Goal: Feedback & Contribution: Contribute content

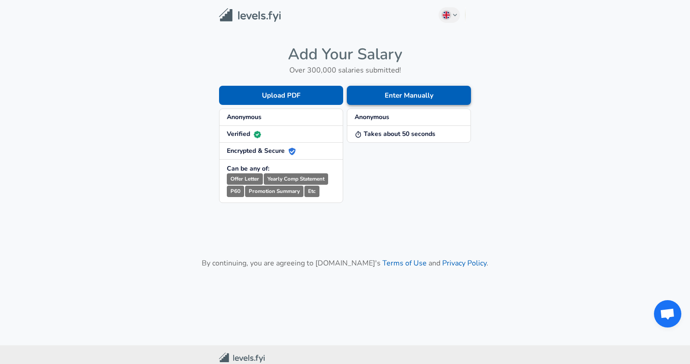
click at [379, 94] on button "Enter Manually" at bounding box center [409, 95] width 124 height 19
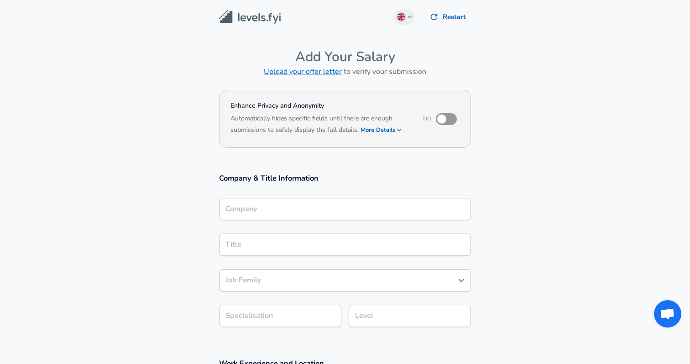
click at [259, 204] on input "Company" at bounding box center [345, 209] width 244 height 14
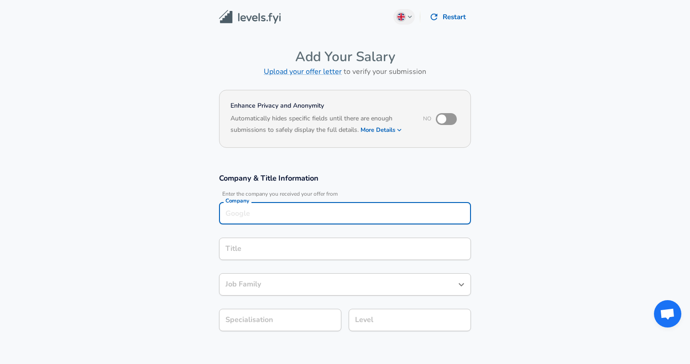
scroll to position [9, 0]
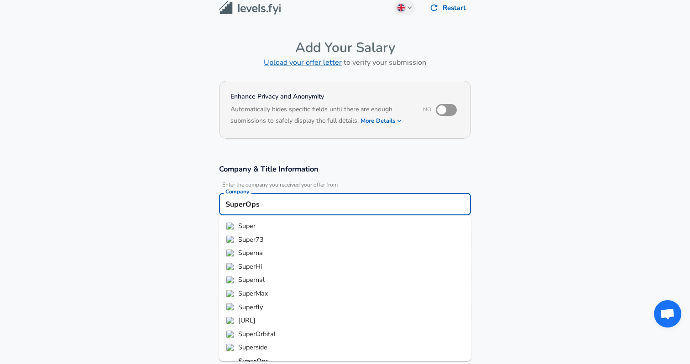
type input "SuperOps"
click at [504, 153] on section "Company & Title Information Enter the company you received your offer from Comp…" at bounding box center [345, 247] width 690 height 189
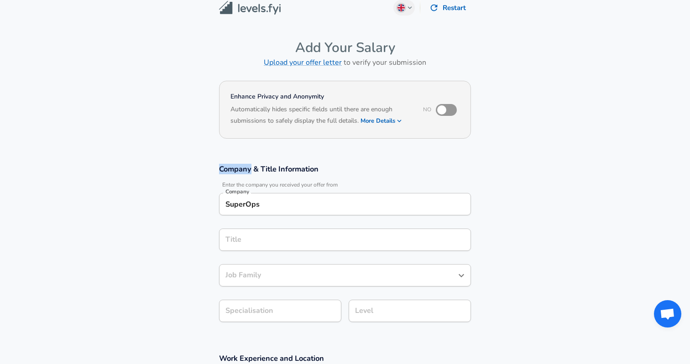
click at [504, 153] on section "Company & Title Information Enter the company you received your offer from Comp…" at bounding box center [345, 247] width 690 height 189
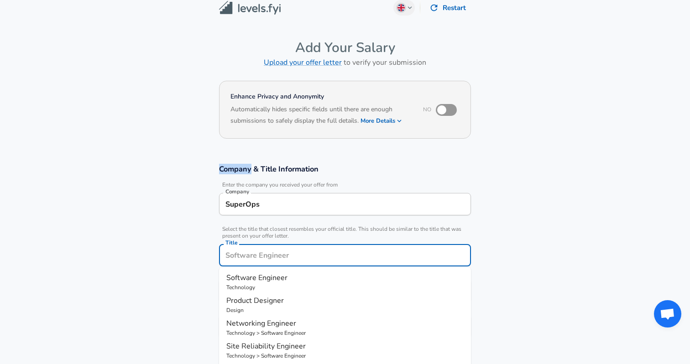
click at [294, 248] on input "Title" at bounding box center [345, 255] width 244 height 14
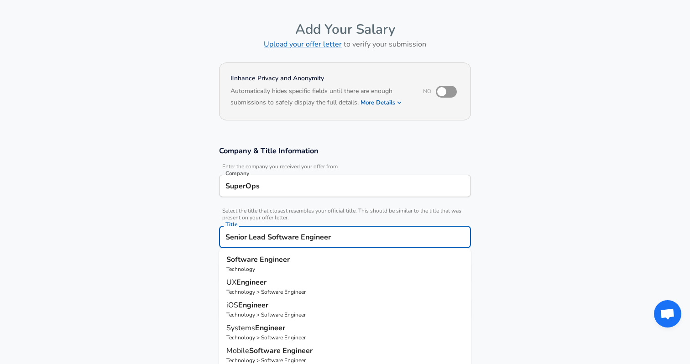
type input "Senior Lead Software Engineer"
click at [548, 195] on section "Company & Title Information Enter the company you received your offer from Comp…" at bounding box center [345, 237] width 690 height 205
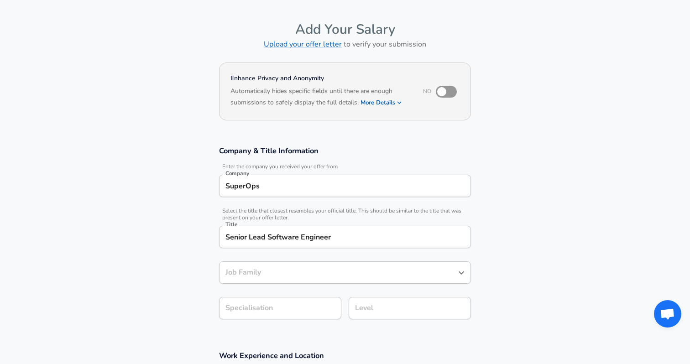
click at [288, 270] on input "Job Family" at bounding box center [338, 273] width 230 height 14
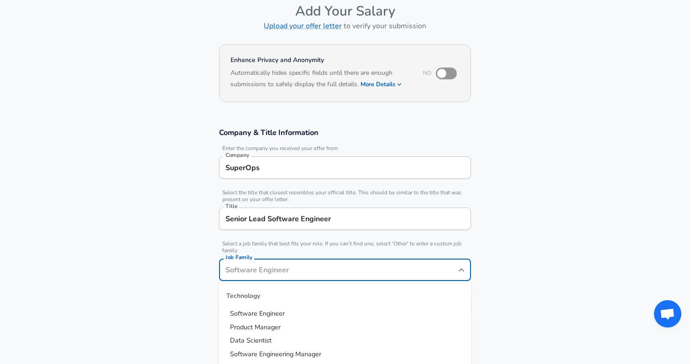
click at [273, 313] on span "Software Engineer" at bounding box center [257, 313] width 55 height 9
type input "Software Engineer"
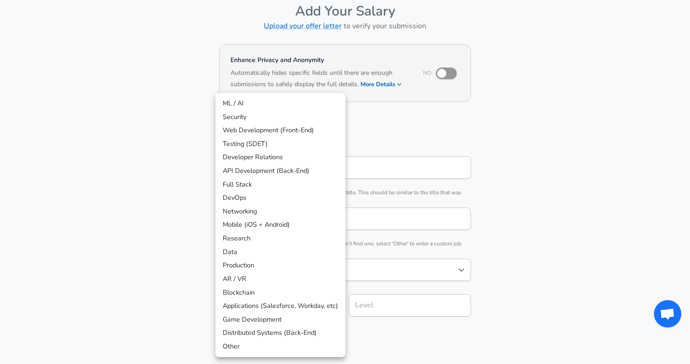
click at [265, 305] on body "English ([GEOGRAPHIC_DATA]) Change Restart Add Your Salary Upload your offer le…" at bounding box center [345, 136] width 690 height 364
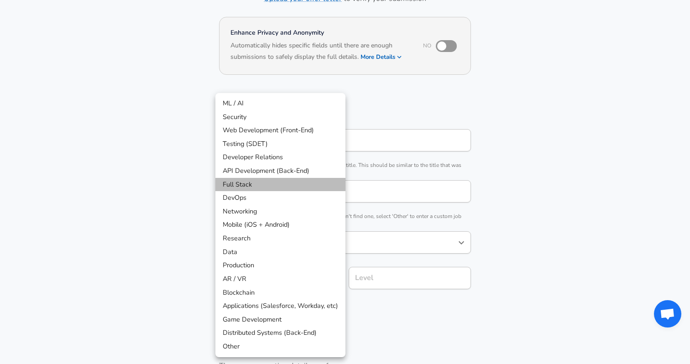
click at [241, 185] on li "Full Stack" at bounding box center [280, 185] width 130 height 14
type input "Full Stack"
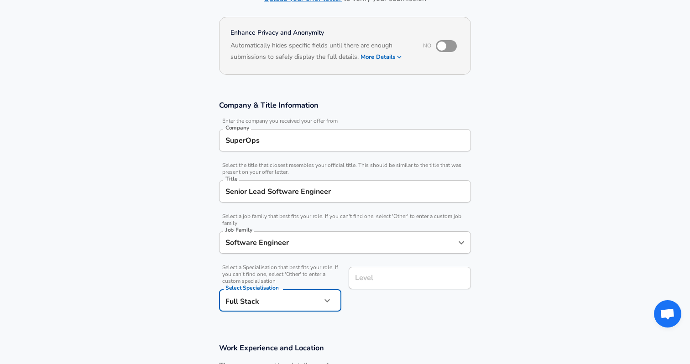
click at [372, 279] on div "Level Level" at bounding box center [410, 279] width 122 height 25
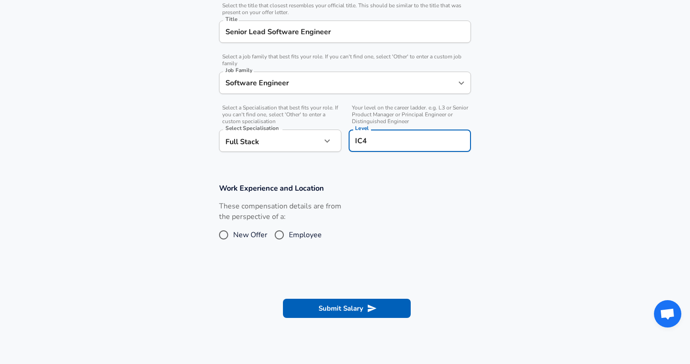
scroll to position [234, 0]
type input "IC4"
click at [283, 235] on input "Employee" at bounding box center [279, 234] width 19 height 15
radio input "true"
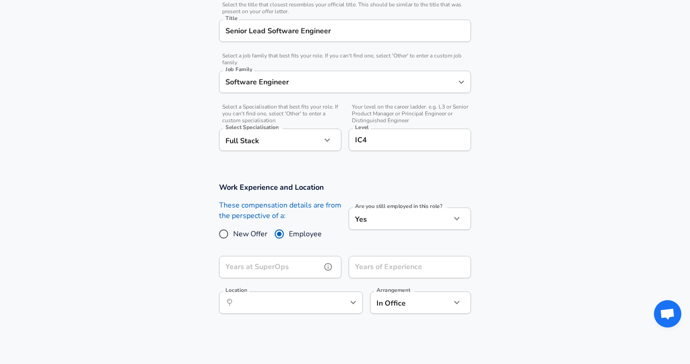
click at [298, 263] on input "Years at SuperOps" at bounding box center [270, 267] width 102 height 22
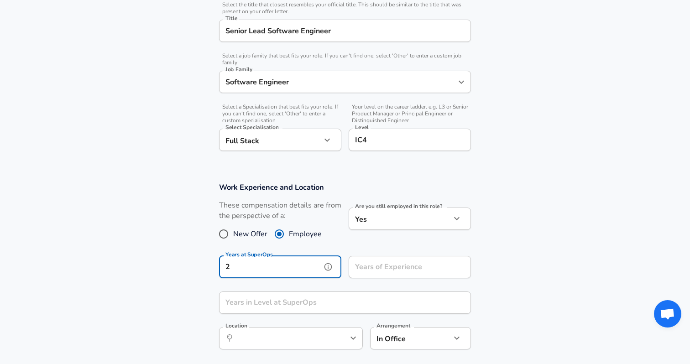
type input "2"
click at [379, 272] on input "Years of Experience" at bounding box center [400, 267] width 102 height 22
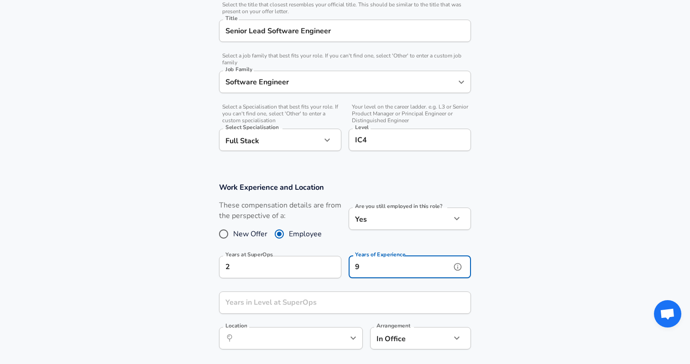
type input "9"
click at [523, 235] on section "Work Experience and Location These compensation details are from the perspectiv…" at bounding box center [345, 271] width 690 height 198
click at [354, 299] on input "Years in Level at SuperOps" at bounding box center [335, 303] width 232 height 22
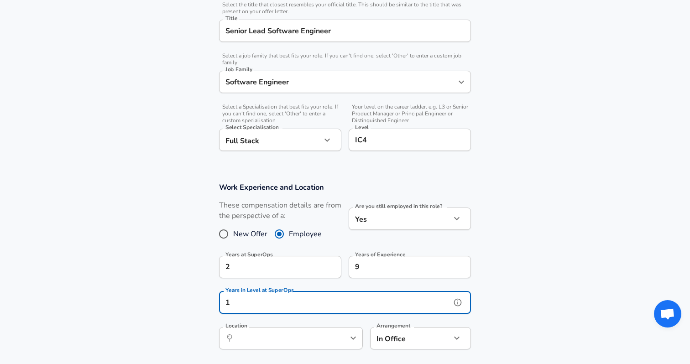
type input "1"
click at [533, 254] on section "Work Experience and Location These compensation details are from the perspectiv…" at bounding box center [345, 271] width 690 height 198
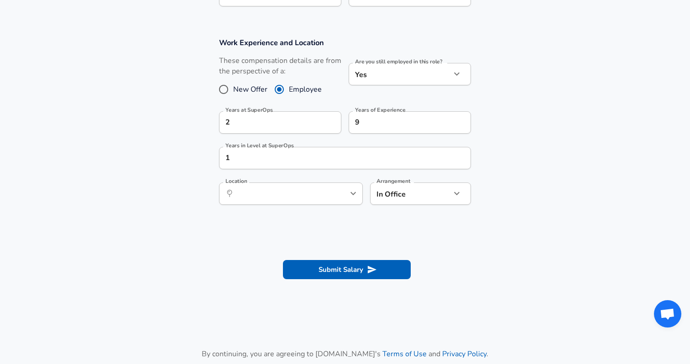
scroll to position [380, 0]
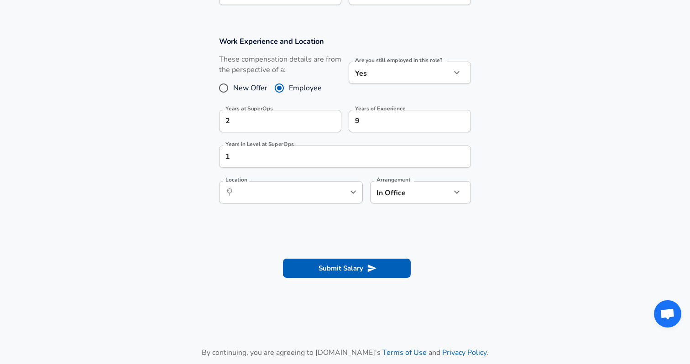
click at [292, 183] on div "​ Location" at bounding box center [291, 192] width 144 height 22
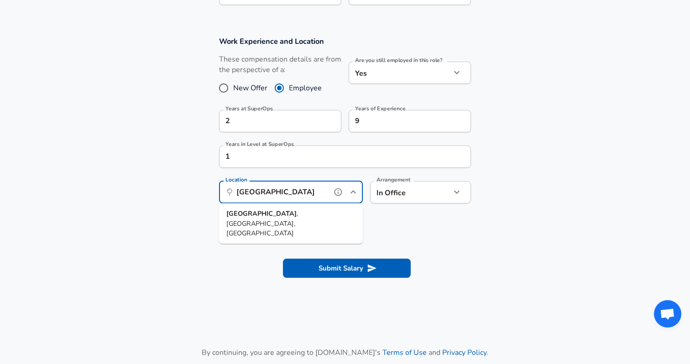
click at [276, 214] on span ", TN, India" at bounding box center [262, 223] width 72 height 29
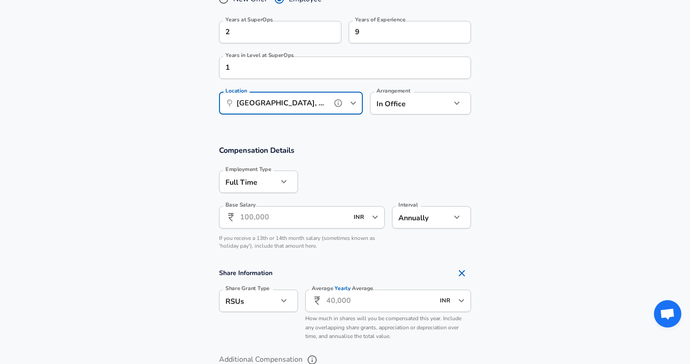
scroll to position [470, 0]
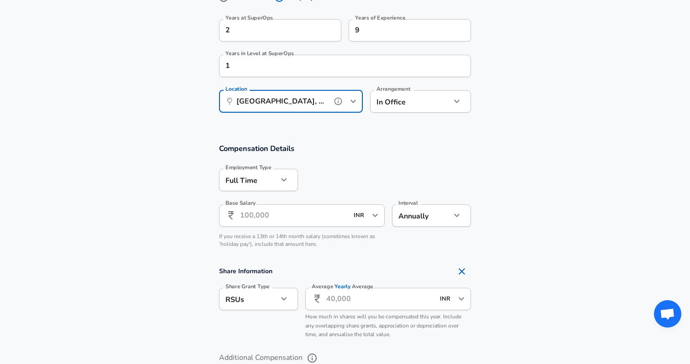
type input "[GEOGRAPHIC_DATA], [GEOGRAPHIC_DATA], [GEOGRAPHIC_DATA]"
click at [246, 214] on input "Base Salary" at bounding box center [294, 215] width 108 height 22
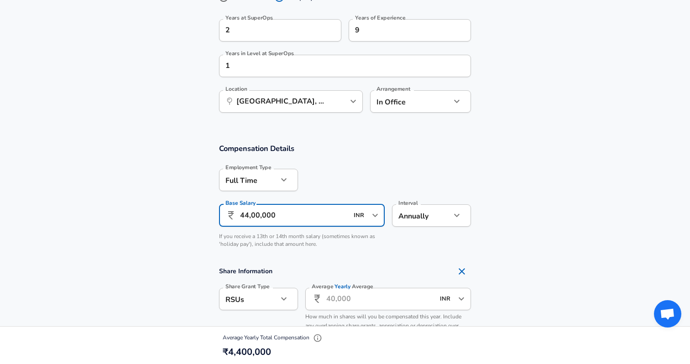
type input "44,00,000"
click at [332, 301] on input "Average Yearly Average" at bounding box center [380, 299] width 108 height 22
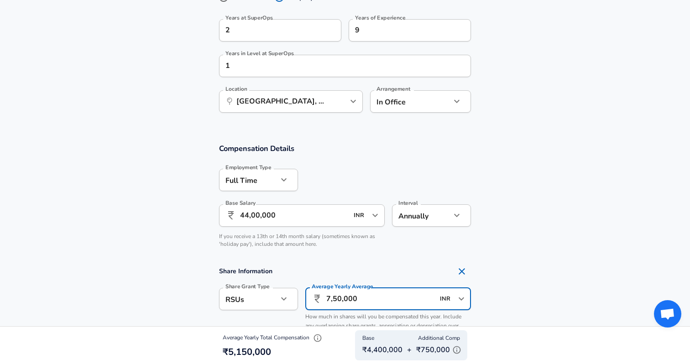
type input "7,50,000"
click at [516, 242] on section "Compensation Details Employment Type Full Time full_time Employment Type Base S…" at bounding box center [345, 198] width 690 height 110
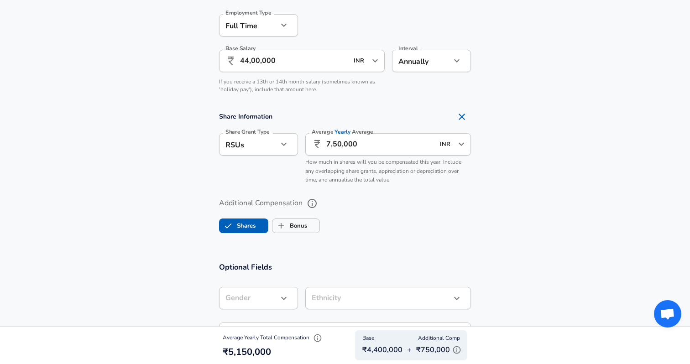
click at [249, 169] on li "Options" at bounding box center [258, 166] width 79 height 14
type input "option"
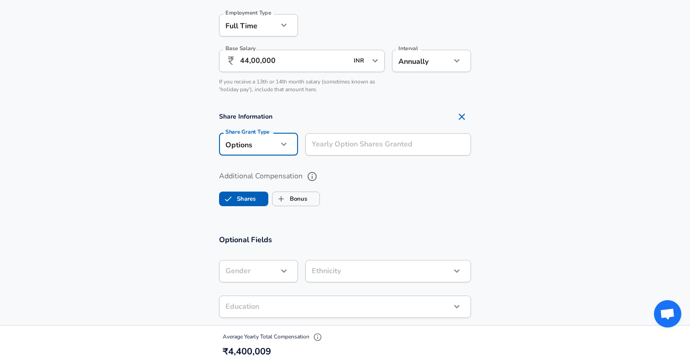
click at [322, 148] on input "Yearly Option Shares Granted" at bounding box center [388, 144] width 166 height 22
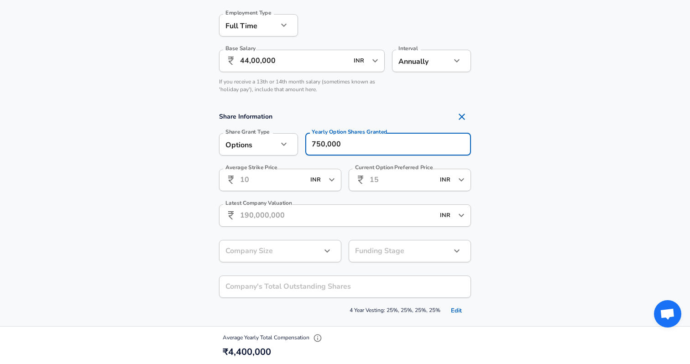
type input "750,000"
click at [541, 133] on section "Share Information Share Grant Type Options option Share Grant Type Yearly Optio…" at bounding box center [345, 213] width 690 height 210
click at [264, 183] on input "Average Strike Price" at bounding box center [272, 180] width 65 height 22
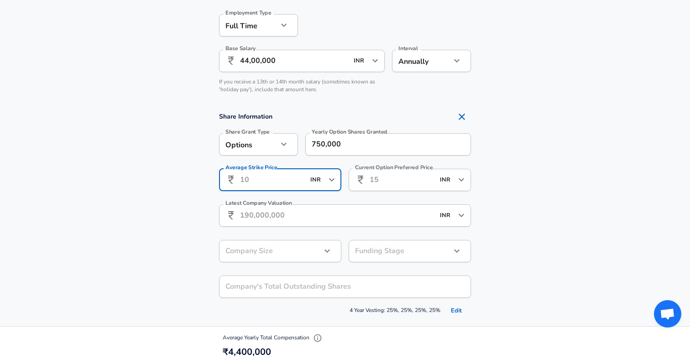
click at [247, 216] on input "Latest Company Valuation" at bounding box center [337, 215] width 194 height 22
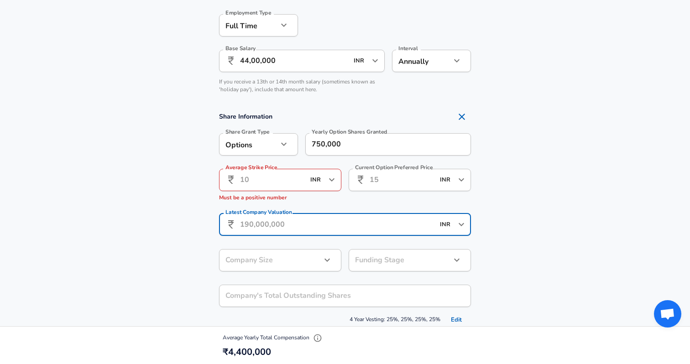
click at [447, 226] on input "INR" at bounding box center [446, 225] width 18 height 14
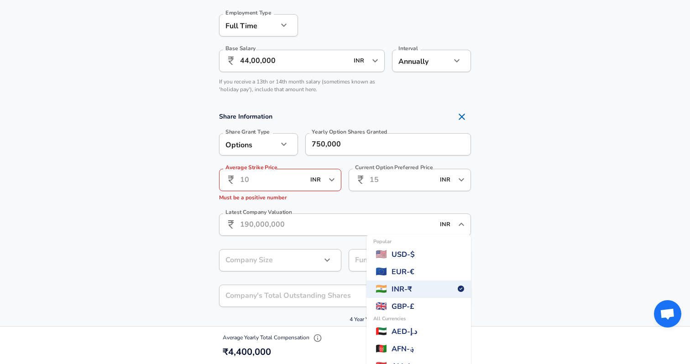
click at [415, 251] on span "USD - $" at bounding box center [403, 254] width 23 height 11
type input "USD"
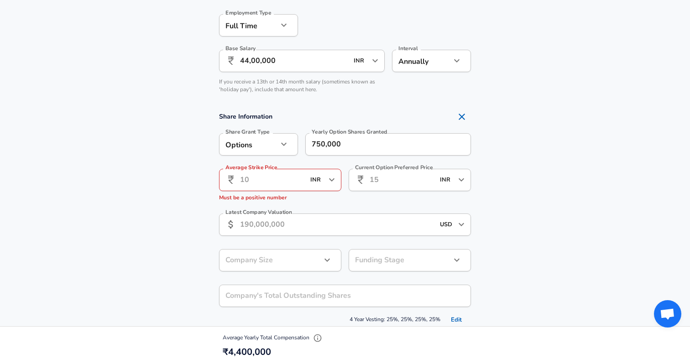
click at [271, 230] on input "Latest Company Valuation" at bounding box center [337, 225] width 194 height 22
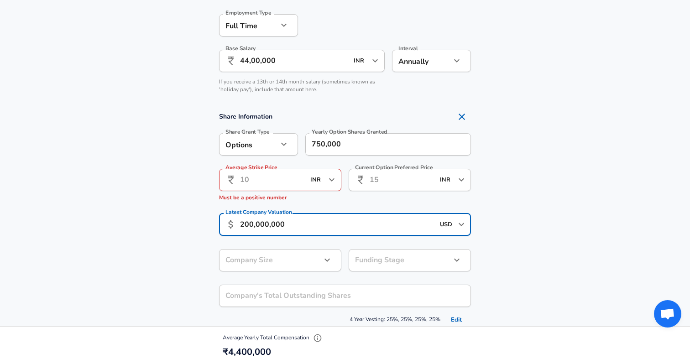
type input "200,000,000"
click at [554, 210] on section "Share Information Share Grant Type Options option Share Grant Type Yearly Optio…" at bounding box center [345, 217] width 690 height 219
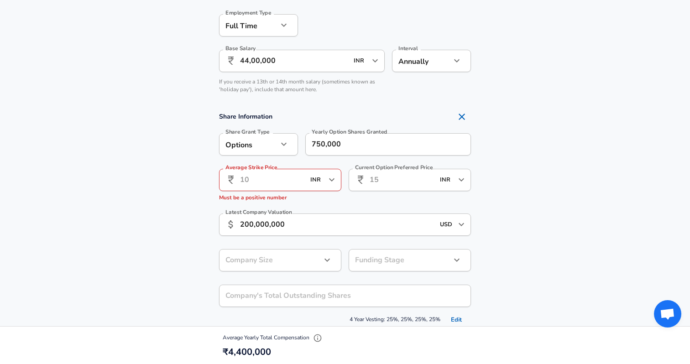
click at [275, 178] on input "Average Strike Price" at bounding box center [272, 180] width 65 height 22
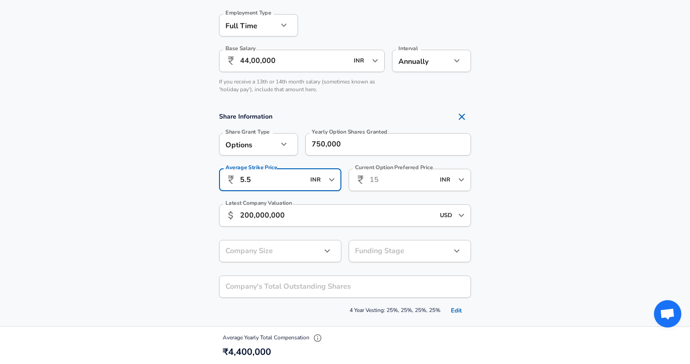
type input "5.5"
click at [509, 194] on section "Share Information Share Grant Type Options option Share Grant Type Yearly Optio…" at bounding box center [345, 213] width 690 height 210
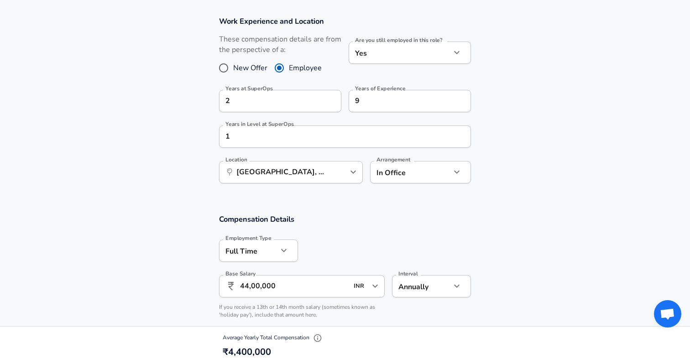
scroll to position [405, 0]
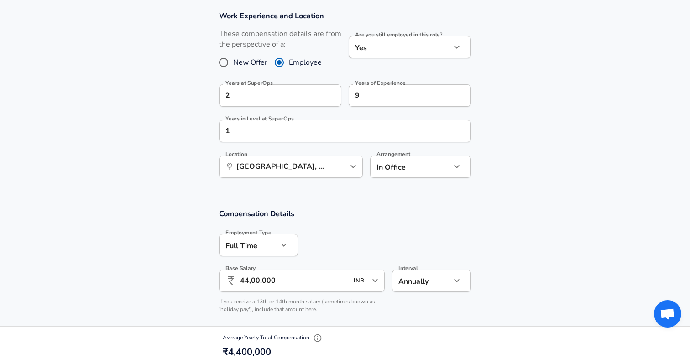
click at [245, 282] on input "44,00,000" at bounding box center [294, 281] width 108 height 22
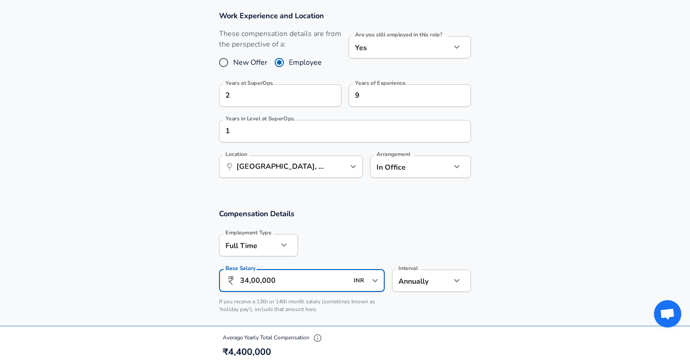
type input "34,00,000"
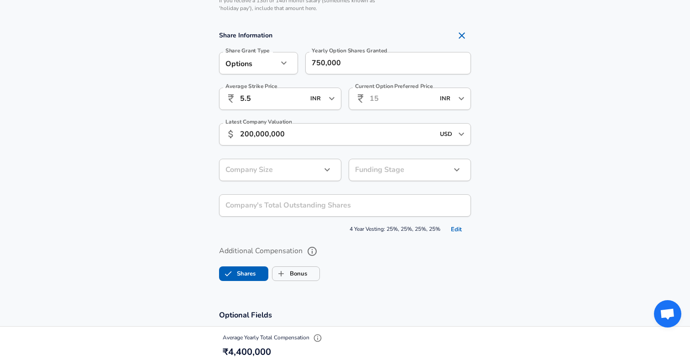
scroll to position [651, 0]
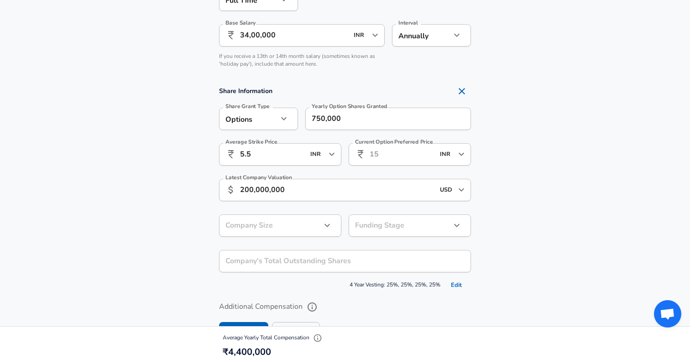
click at [256, 154] on input "5.5" at bounding box center [272, 154] width 65 height 22
type input "5"
type input "0.45"
click at [503, 147] on section "Share Information Share Grant Type Options option Share Grant Type Yearly Optio…" at bounding box center [345, 187] width 690 height 210
click at [387, 159] on input "Current Option Preferred Price" at bounding box center [402, 154] width 65 height 22
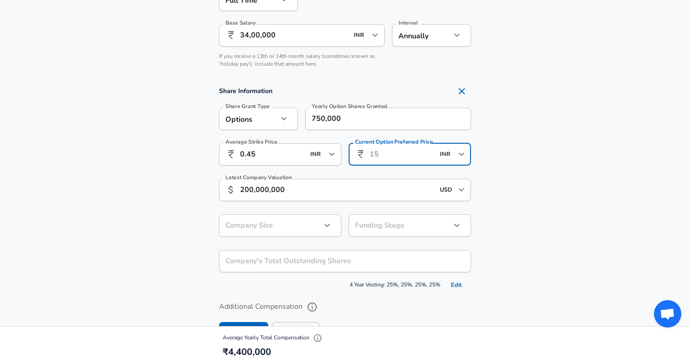
click at [314, 157] on input "INR" at bounding box center [317, 154] width 18 height 14
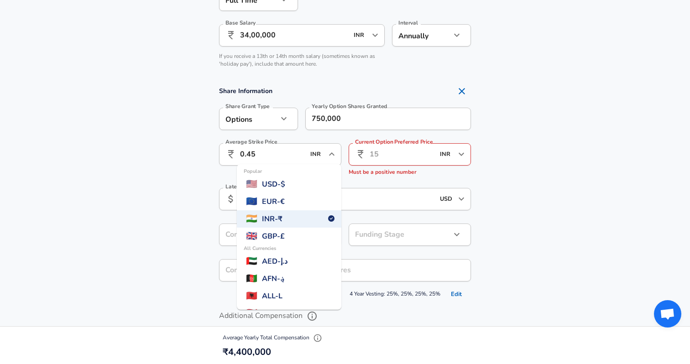
click at [306, 178] on li "Popular 🇺🇸 USD - $" at bounding box center [289, 184] width 104 height 17
type input "USD"
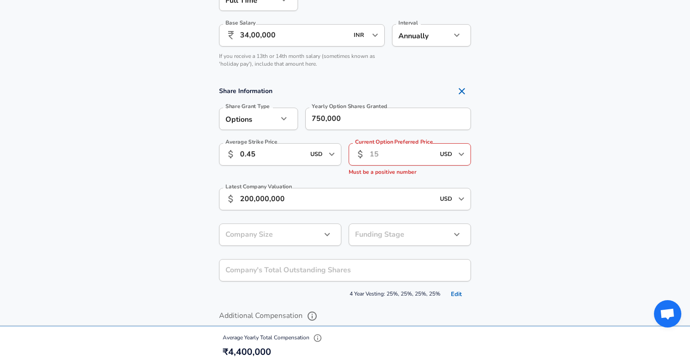
click at [383, 154] on input "Current Option Preferred Price" at bounding box center [402, 154] width 65 height 22
click at [444, 154] on input "USD" at bounding box center [446, 154] width 18 height 14
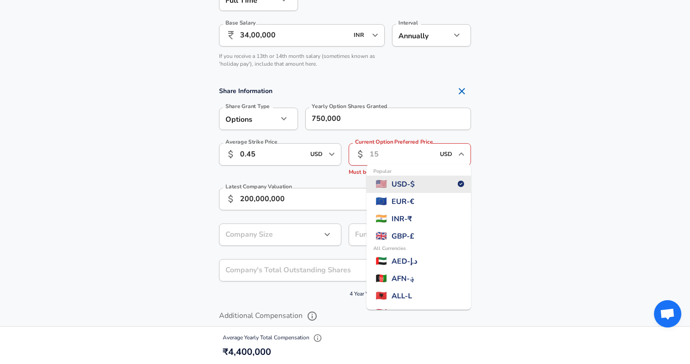
click at [415, 188] on span "USD - $" at bounding box center [403, 184] width 23 height 11
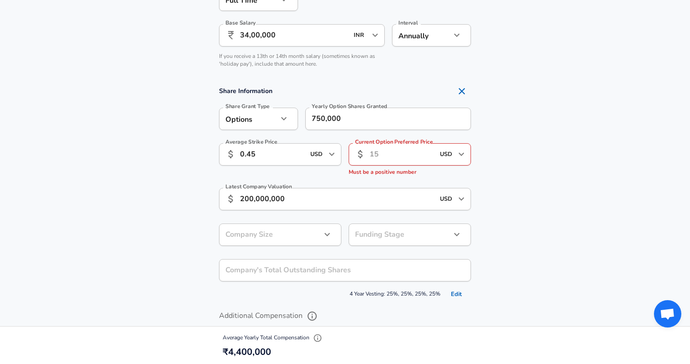
click at [387, 161] on input "Current Option Preferred Price" at bounding box center [402, 154] width 65 height 22
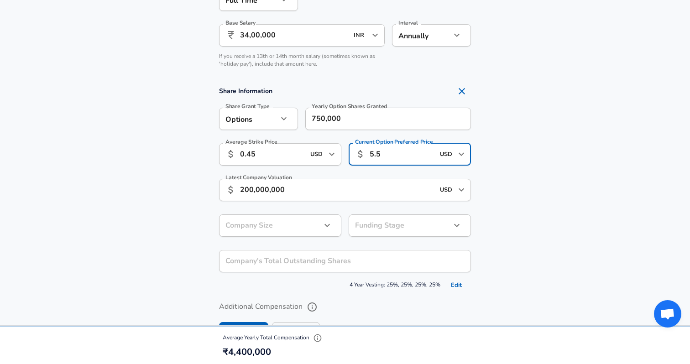
type input "5.5"
click at [512, 169] on section "Share Information Share Grant Type Options option Share Grant Type Yearly Optio…" at bounding box center [345, 187] width 690 height 210
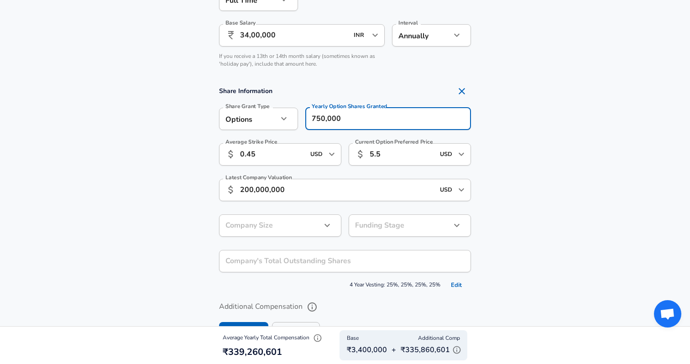
drag, startPoint x: 348, startPoint y: 121, endPoint x: 290, endPoint y: 121, distance: 58.0
click at [290, 121] on div "Share Grant Type Options option Share Grant Type Yearly Option Shares Granted 7…" at bounding box center [341, 118] width 259 height 36
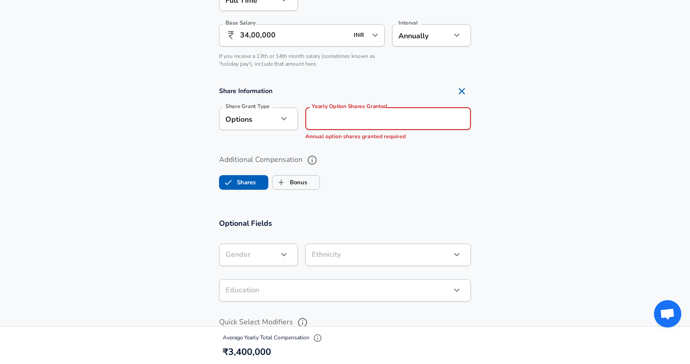
click at [246, 37] on input "34,00,000" at bounding box center [294, 35] width 108 height 22
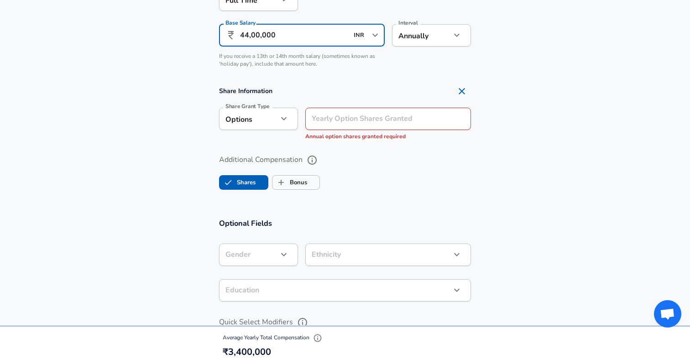
type input "44,00,000"
click at [327, 117] on div "Yearly Option Shares Granted Yearly Option Shares Granted Annual option shares …" at bounding box center [388, 125] width 166 height 34
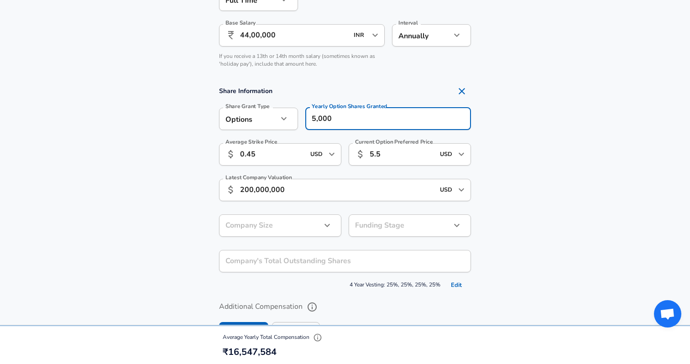
type input "5,000"
click at [520, 134] on section "Share Information Share Grant Type Options option Share Grant Type Yearly Optio…" at bounding box center [345, 187] width 690 height 210
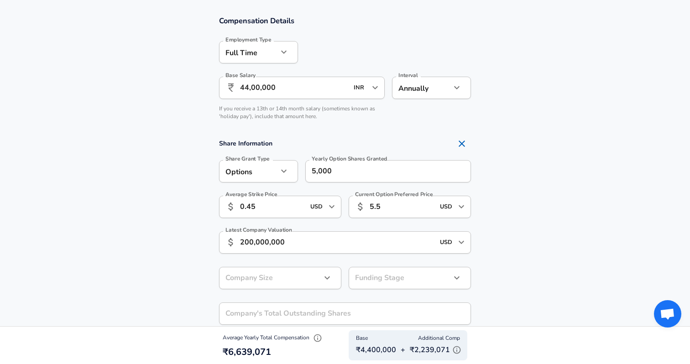
scroll to position [544, 0]
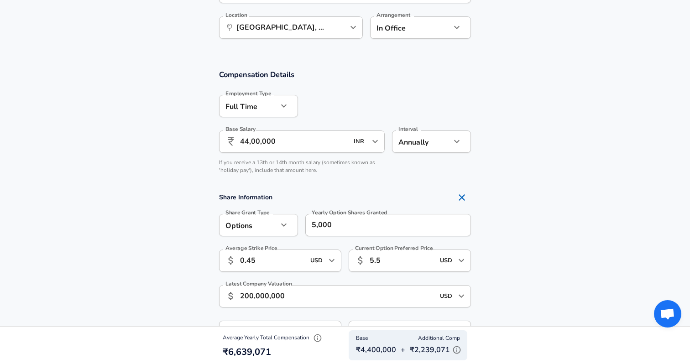
click at [454, 196] on button "Remove Section" at bounding box center [462, 197] width 18 height 18
checkbox input "false"
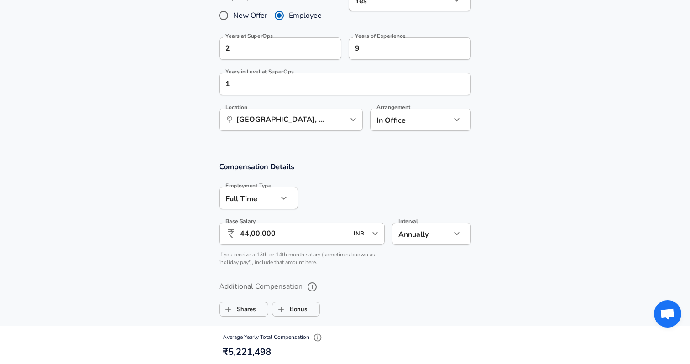
scroll to position [452, 0]
click at [244, 232] on input "44,00,000" at bounding box center [294, 234] width 108 height 22
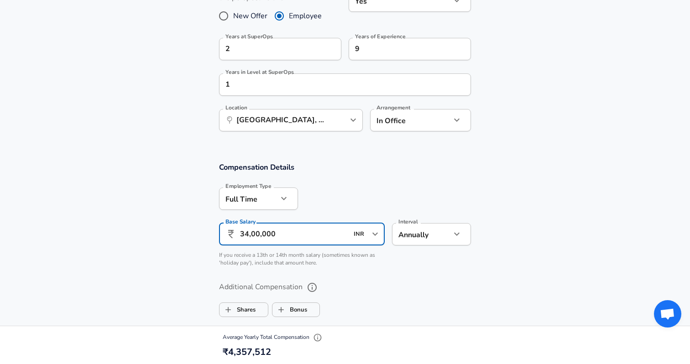
type input "34,00,000"
click at [380, 279] on div "Additional Compensation Shares Bonus" at bounding box center [345, 296] width 274 height 48
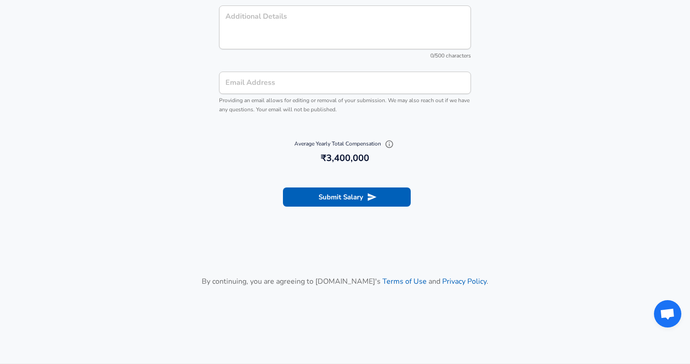
scroll to position [1019, 0]
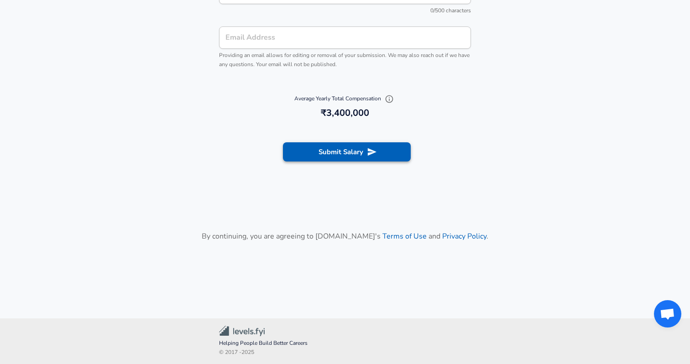
click at [340, 154] on button "Submit Salary" at bounding box center [347, 151] width 128 height 19
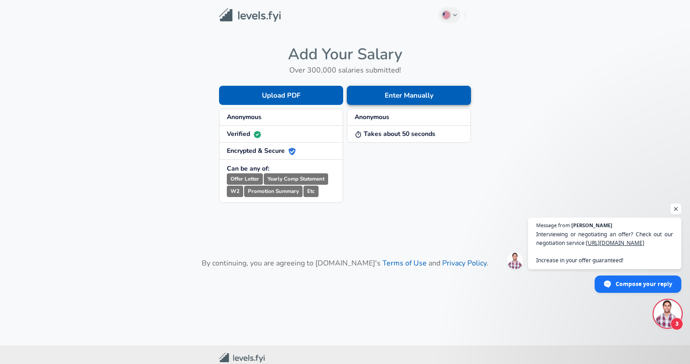
click at [404, 92] on button "Enter Manually" at bounding box center [409, 95] width 124 height 19
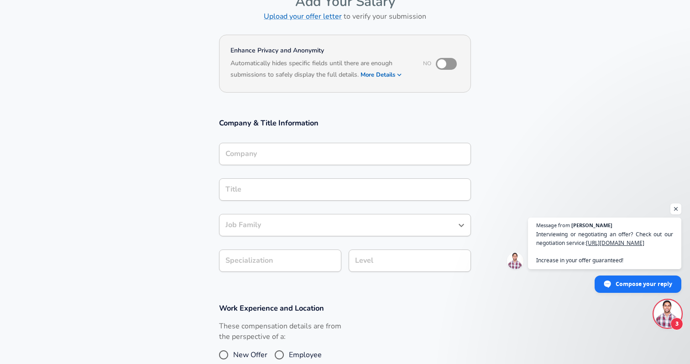
scroll to position [52, 0]
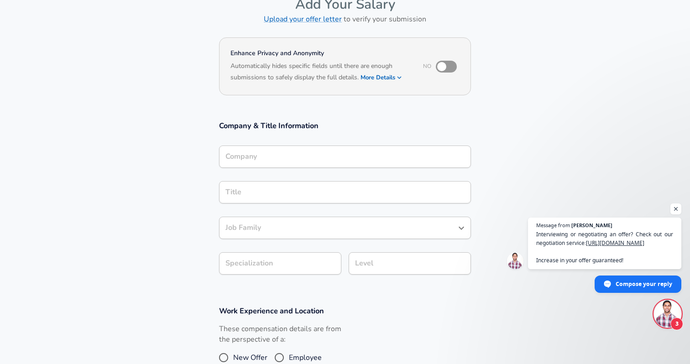
click at [247, 154] on input "Company" at bounding box center [345, 157] width 244 height 14
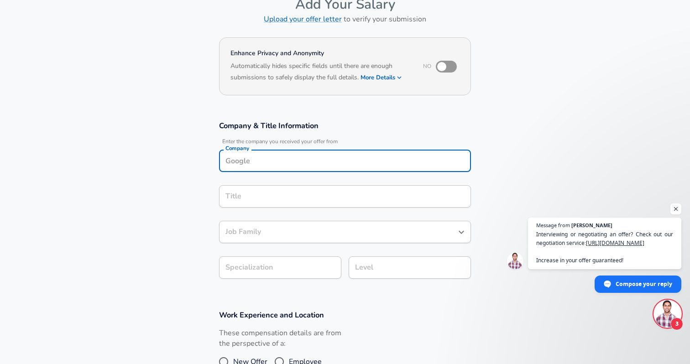
scroll to position [62, 0]
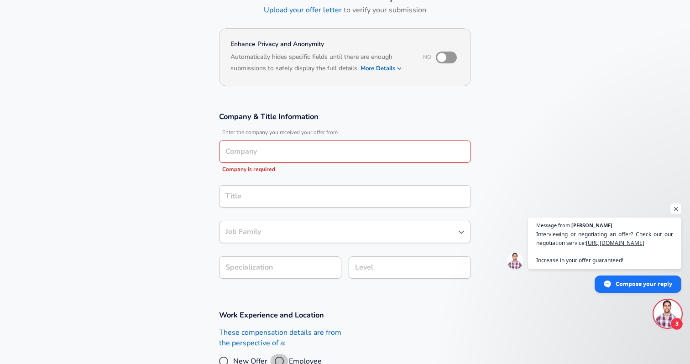
click at [276, 354] on input "Employee" at bounding box center [279, 361] width 19 height 15
radio input "true"
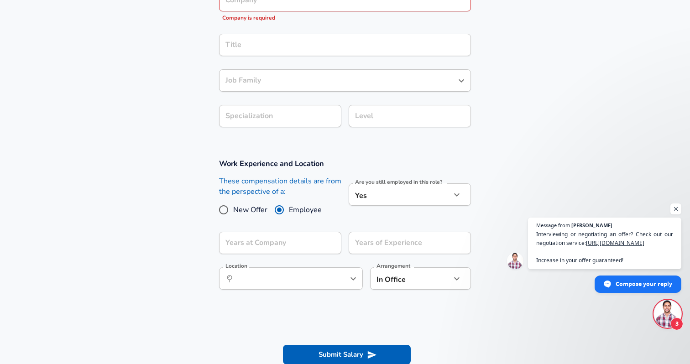
scroll to position [209, 0]
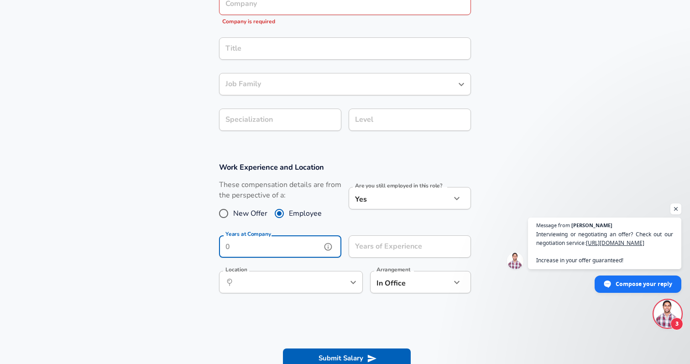
click at [289, 253] on input "Years at Company" at bounding box center [270, 246] width 102 height 22
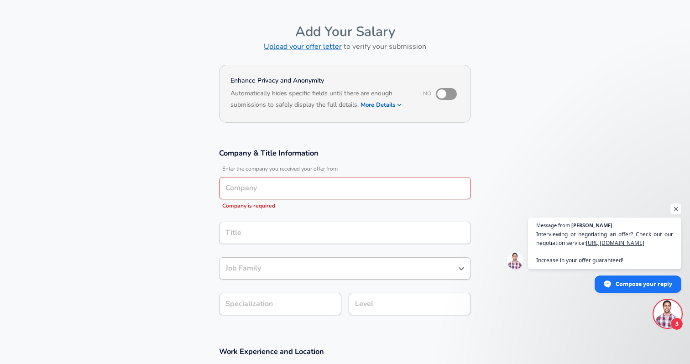
scroll to position [0, 0]
